Goal: Task Accomplishment & Management: Manage account settings

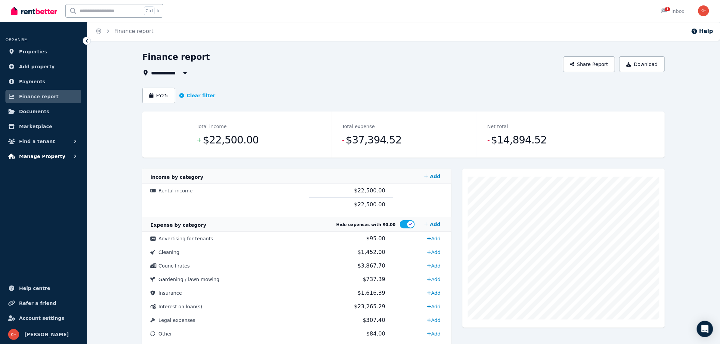
click at [29, 157] on span "Manage Property" at bounding box center [42, 156] width 46 height 8
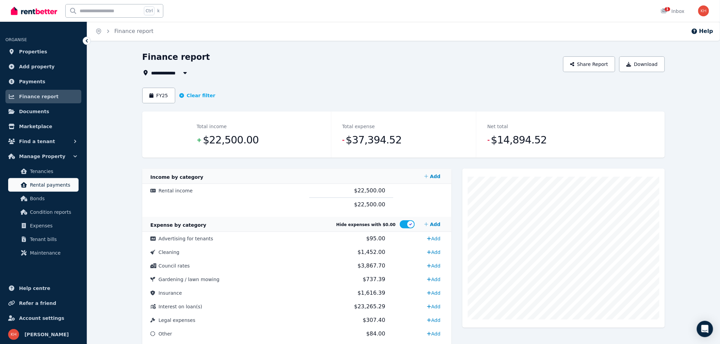
click at [39, 183] on span "Rental payments" at bounding box center [53, 185] width 46 height 8
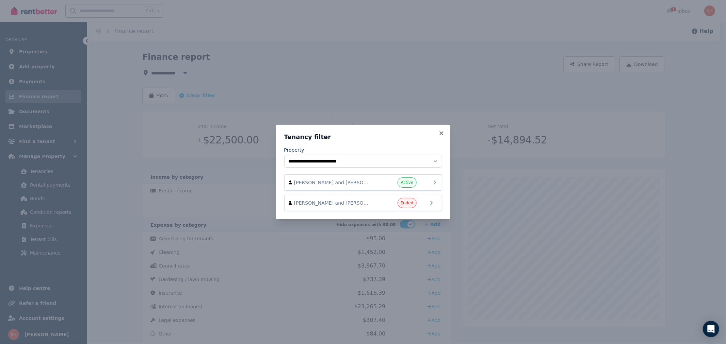
click at [417, 181] on div "Tamika and Ed Coyne Active" at bounding box center [363, 183] width 149 height 10
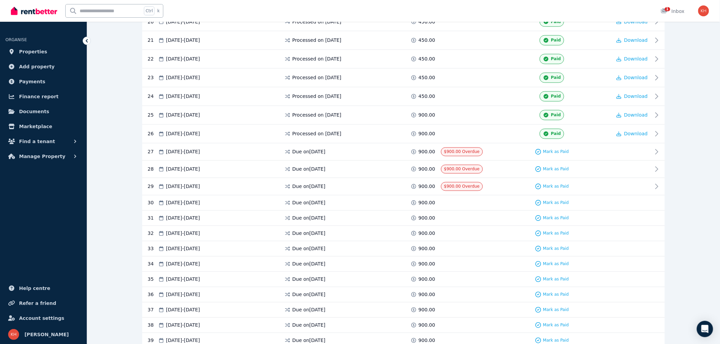
scroll to position [529, 0]
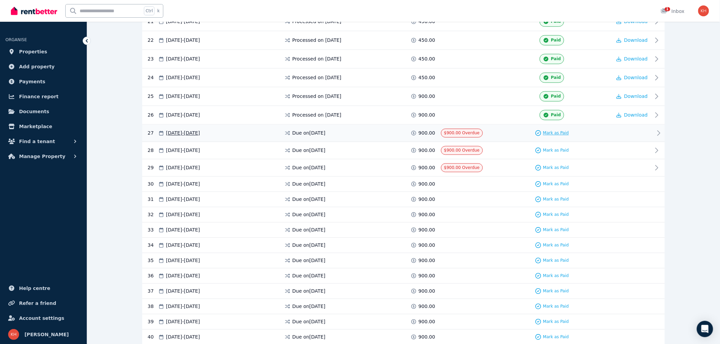
click at [554, 136] on span "Mark as Paid" at bounding box center [556, 133] width 26 height 5
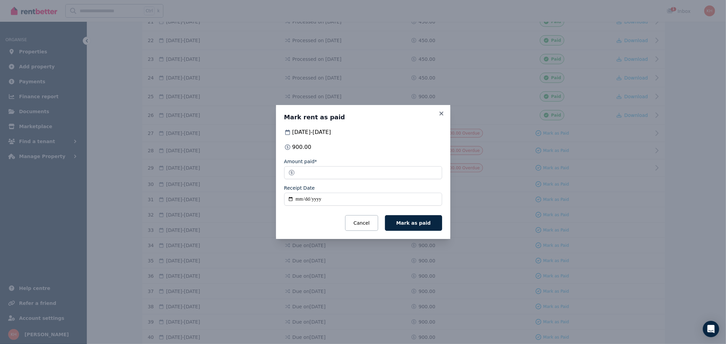
click at [307, 196] on input "Receipt Date" at bounding box center [363, 199] width 158 height 13
click at [298, 199] on input "Receipt Date" at bounding box center [363, 199] width 158 height 13
type input "**********"
click at [405, 227] on button "Mark as paid" at bounding box center [413, 223] width 57 height 16
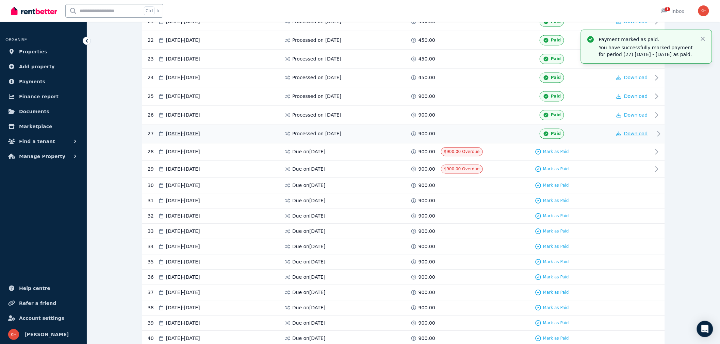
click at [633, 136] on span "Download" at bounding box center [636, 133] width 24 height 5
click at [547, 153] on span "Mark as Paid" at bounding box center [556, 151] width 26 height 5
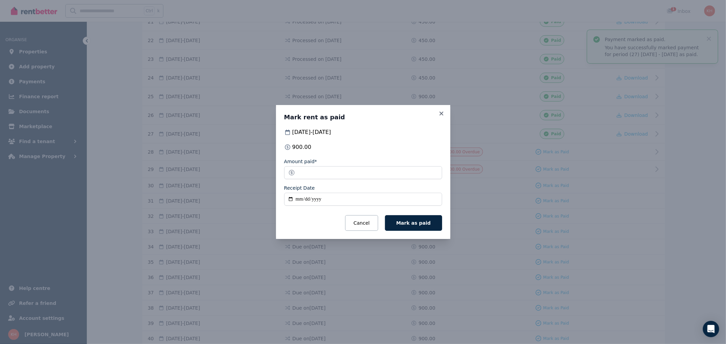
click at [300, 199] on input "Receipt Date" at bounding box center [363, 199] width 158 height 13
type input "**********"
click at [414, 224] on span "Mark as paid" at bounding box center [413, 223] width 34 height 5
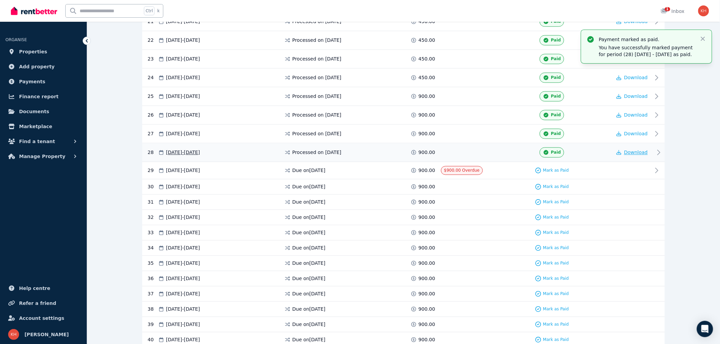
click at [634, 156] on span "Download" at bounding box center [636, 152] width 24 height 5
click at [545, 173] on span "Mark as Paid" at bounding box center [556, 170] width 26 height 5
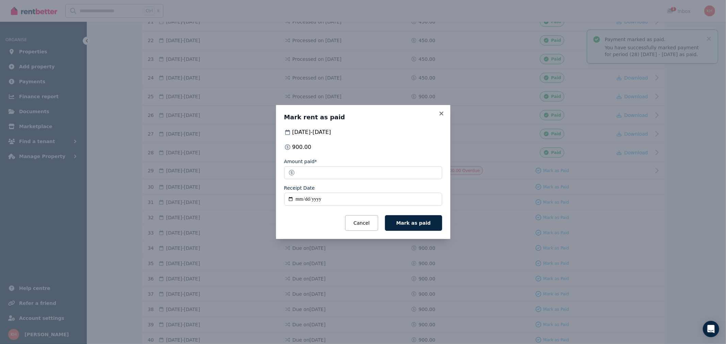
click at [298, 201] on input "Receipt Date" at bounding box center [363, 199] width 158 height 13
type input "**********"
click at [423, 226] on button "Mark as paid" at bounding box center [413, 223] width 57 height 16
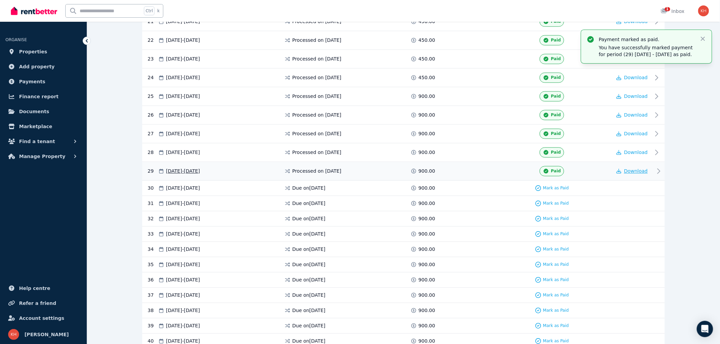
click at [634, 172] on span "Download" at bounding box center [636, 171] width 24 height 5
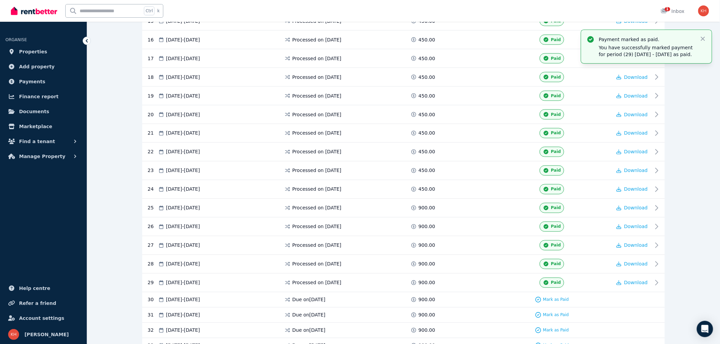
scroll to position [416, 0]
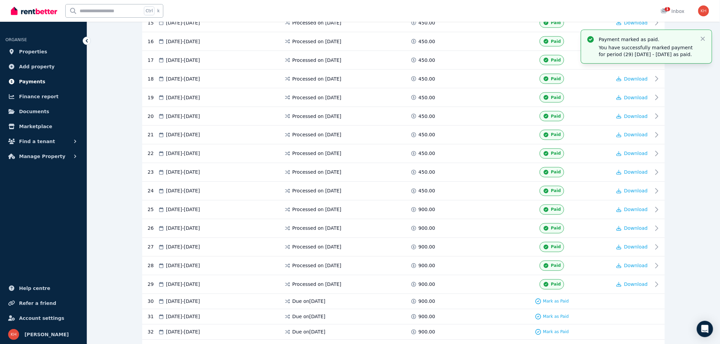
click at [21, 83] on span "Payments" at bounding box center [32, 82] width 26 height 8
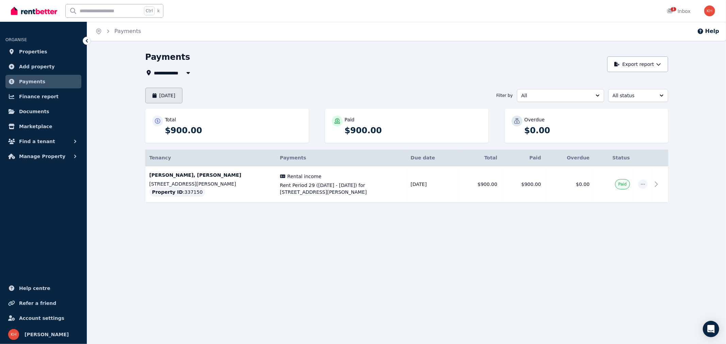
click at [160, 93] on button "August 2025" at bounding box center [163, 96] width 37 height 16
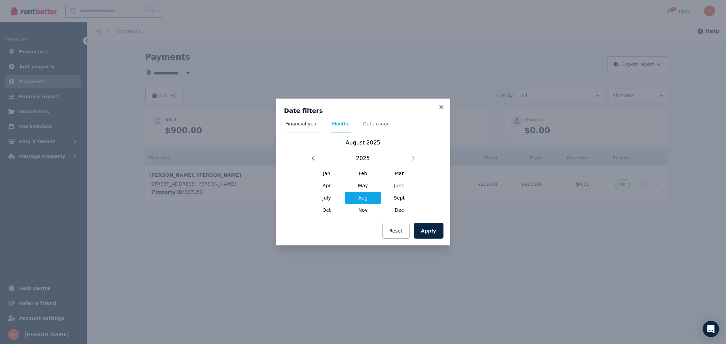
click at [300, 124] on span "Financial year" at bounding box center [302, 123] width 33 height 7
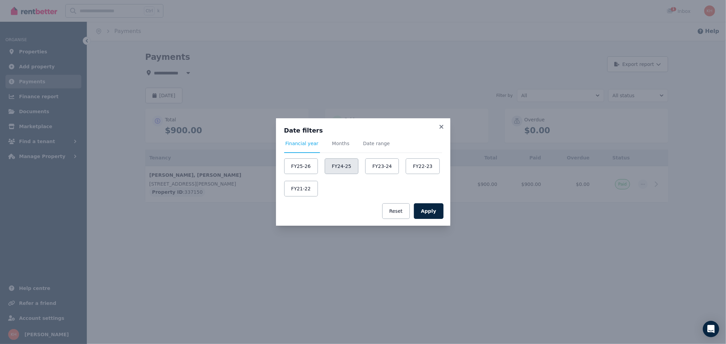
click at [341, 166] on button "FY24-25" at bounding box center [342, 167] width 34 height 16
click at [295, 166] on button "FY25-26" at bounding box center [301, 167] width 34 height 16
click at [434, 210] on button "Apply" at bounding box center [429, 212] width 30 height 16
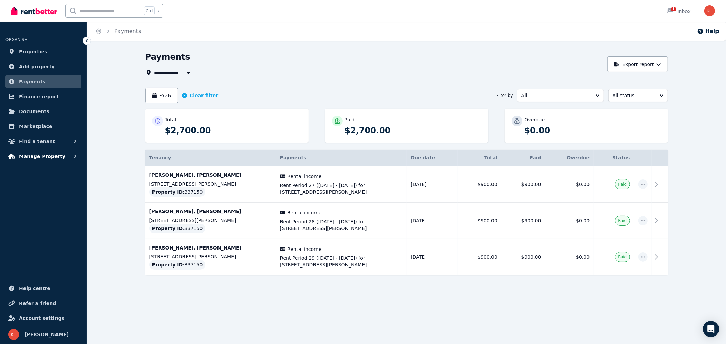
click at [45, 156] on span "Manage Property" at bounding box center [42, 156] width 46 height 8
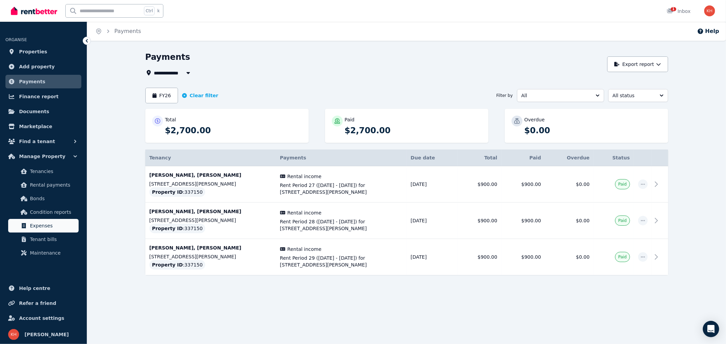
click at [43, 226] on span "Expenses" at bounding box center [53, 226] width 46 height 8
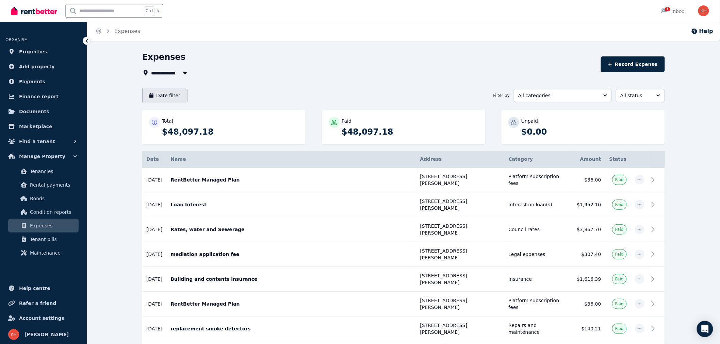
click at [158, 94] on button "Date filter" at bounding box center [164, 96] width 45 height 16
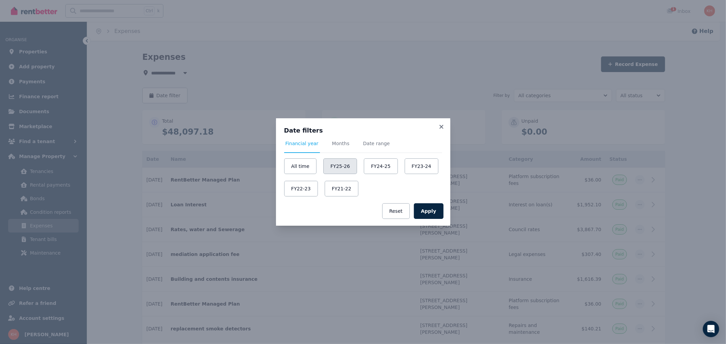
click at [341, 165] on button "FY25-26" at bounding box center [340, 167] width 34 height 16
click at [427, 209] on button "Apply" at bounding box center [429, 212] width 30 height 16
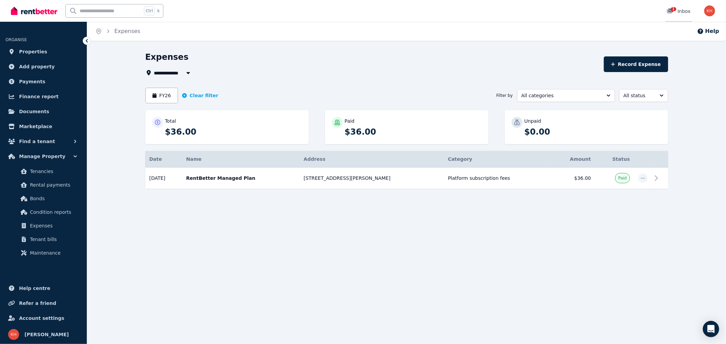
click at [672, 9] on span "1" at bounding box center [673, 9] width 5 height 4
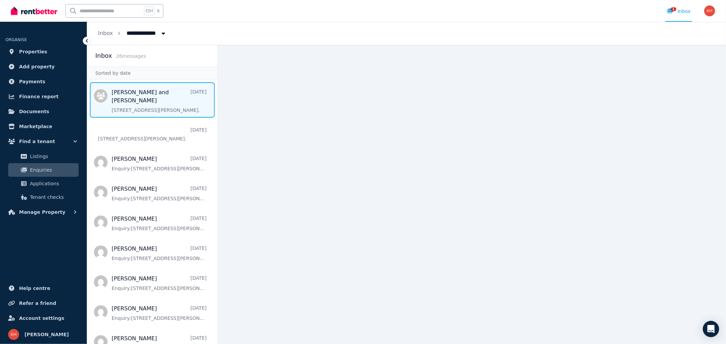
click at [135, 90] on span "Message list" at bounding box center [152, 99] width 130 height 35
